Goal: Check status: Check status

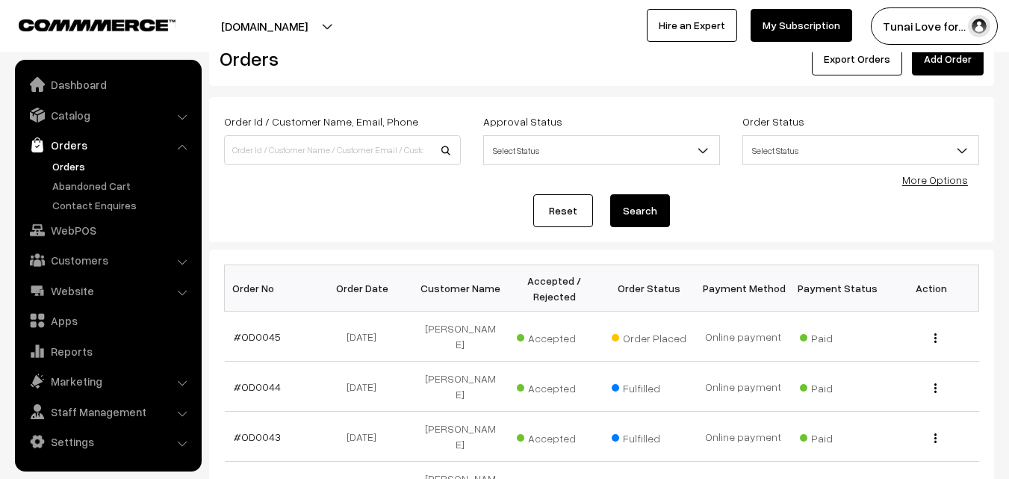
scroll to position [75, 0]
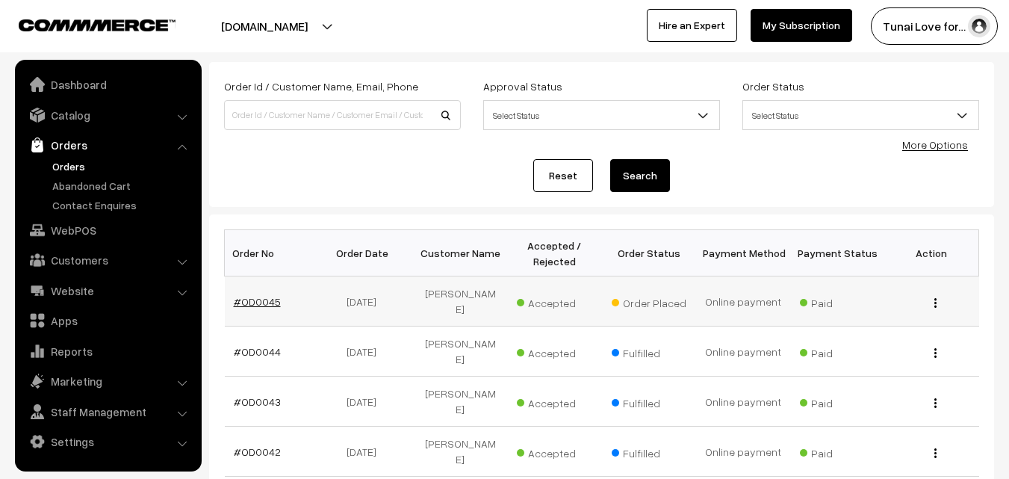
click at [265, 295] on link "#OD0045" at bounding box center [257, 301] width 47 height 13
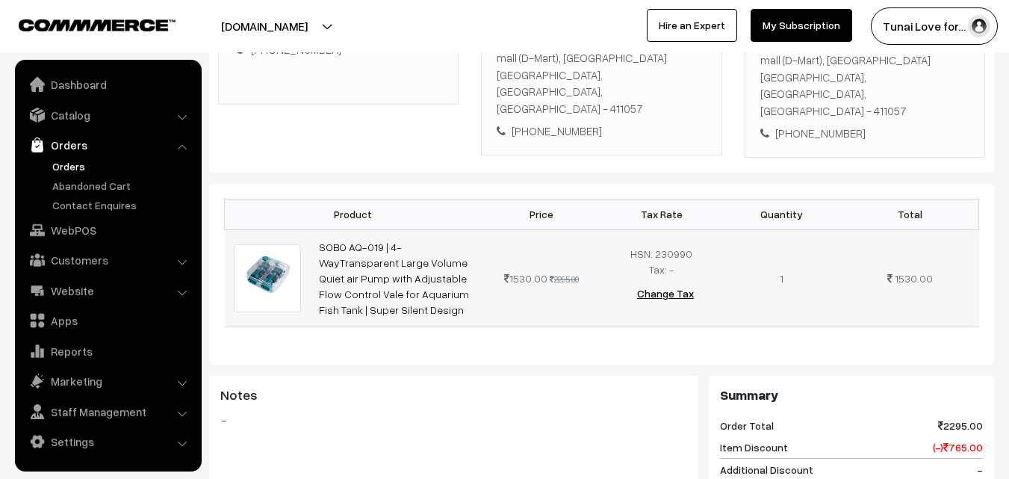
scroll to position [320, 0]
click at [74, 164] on link "Orders" at bounding box center [123, 166] width 148 height 16
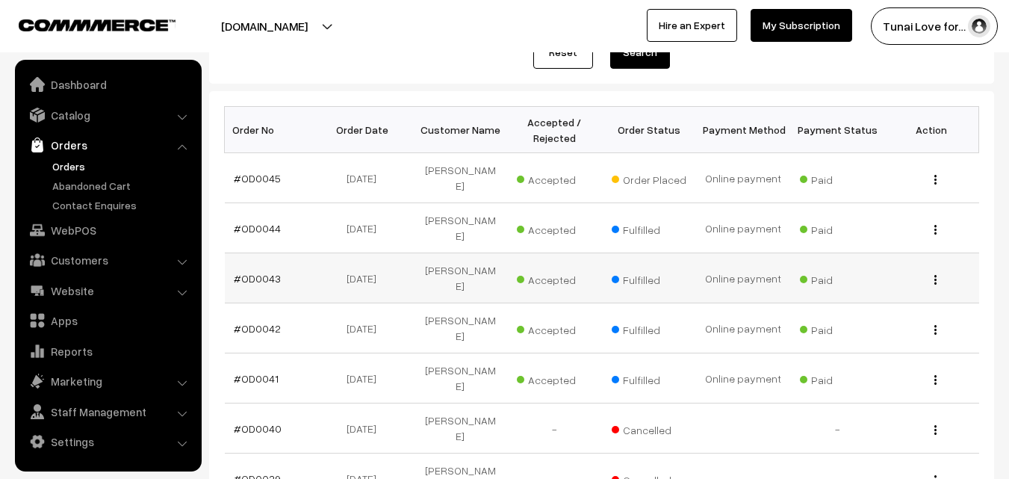
scroll to position [224, 0]
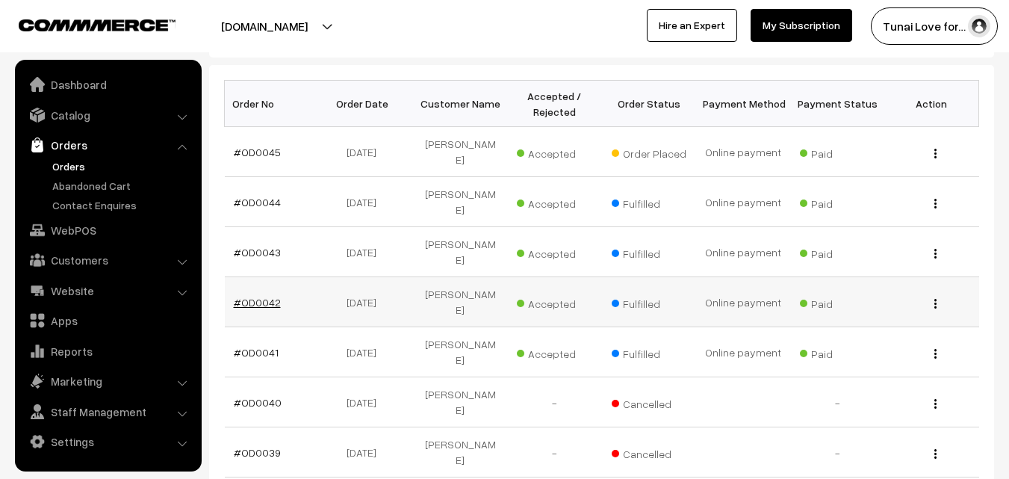
click at [259, 296] on link "#OD0042" at bounding box center [257, 302] width 47 height 13
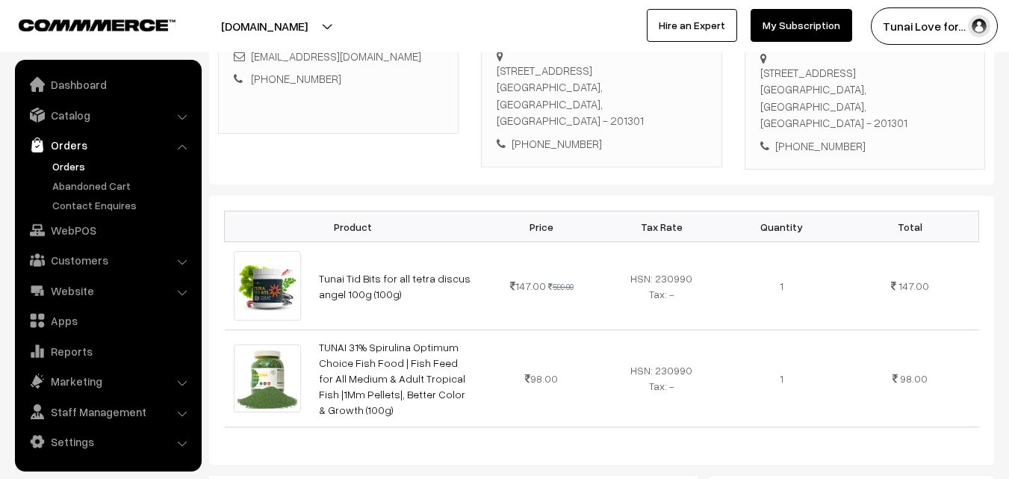
scroll to position [224, 0]
